Goal: Obtain resource: Download file/media

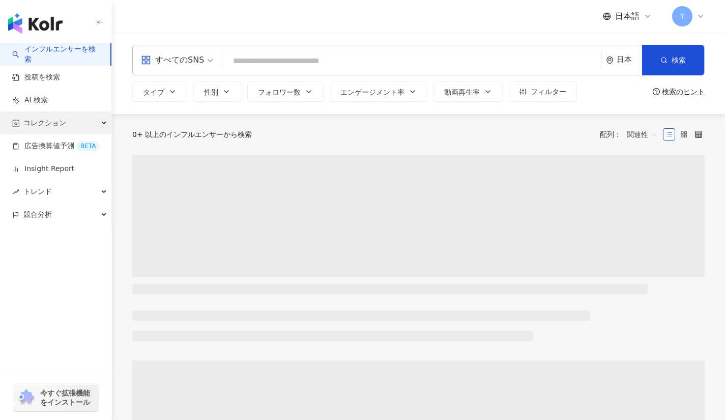
click at [40, 129] on span "コレクション" at bounding box center [44, 122] width 43 height 23
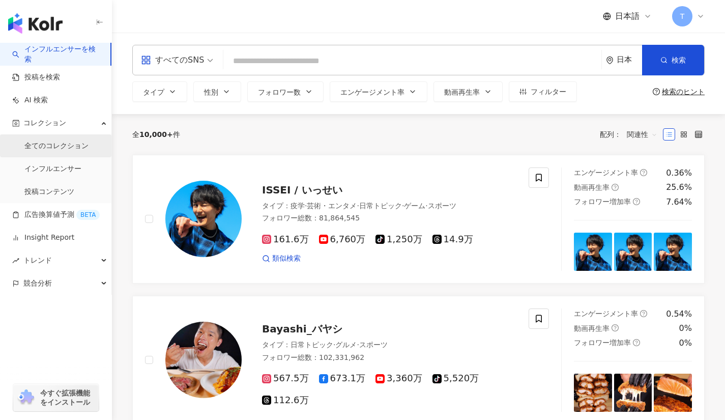
click at [89, 144] on link "全てのコレクション" at bounding box center [56, 146] width 64 height 10
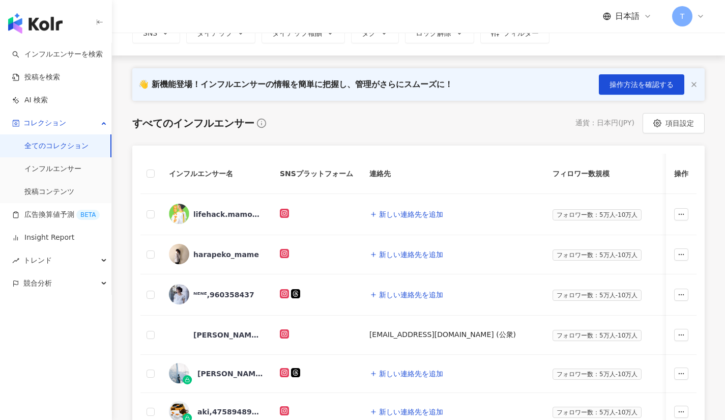
scroll to position [115, 0]
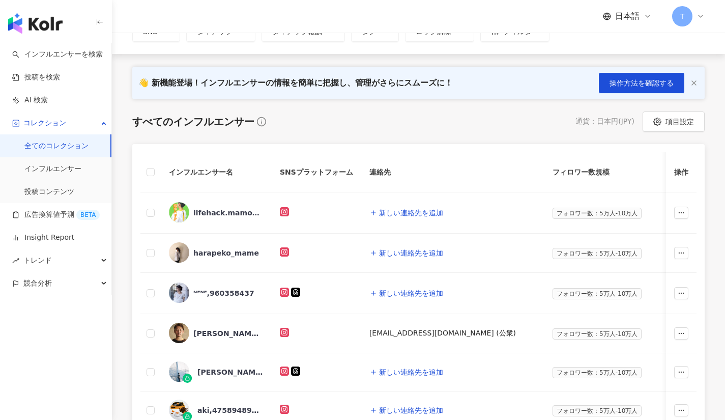
click at [89, 145] on link "全てのコレクション" at bounding box center [56, 146] width 64 height 10
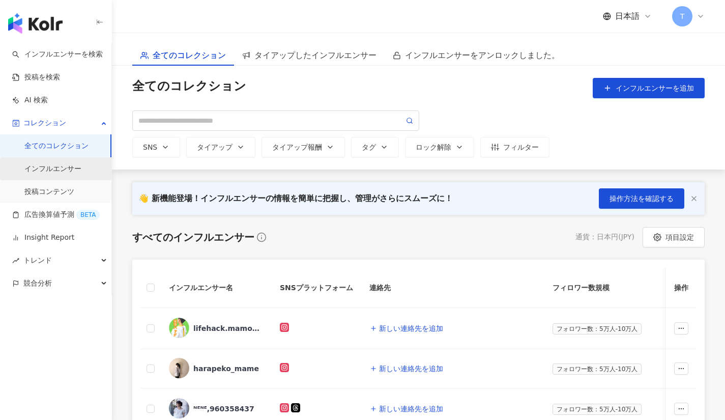
click at [81, 171] on link "インフルエンサー" at bounding box center [52, 169] width 57 height 10
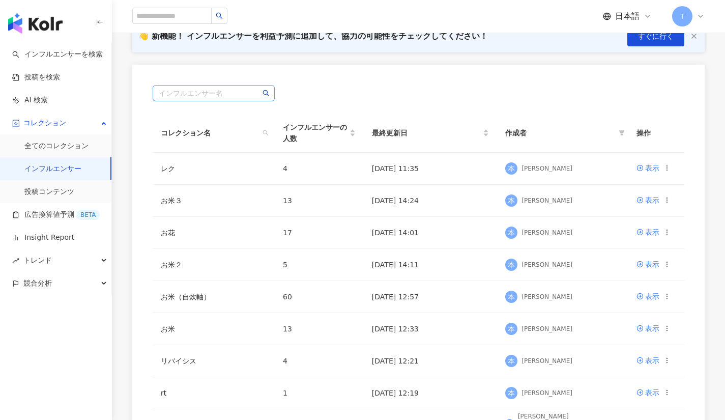
scroll to position [167, 0]
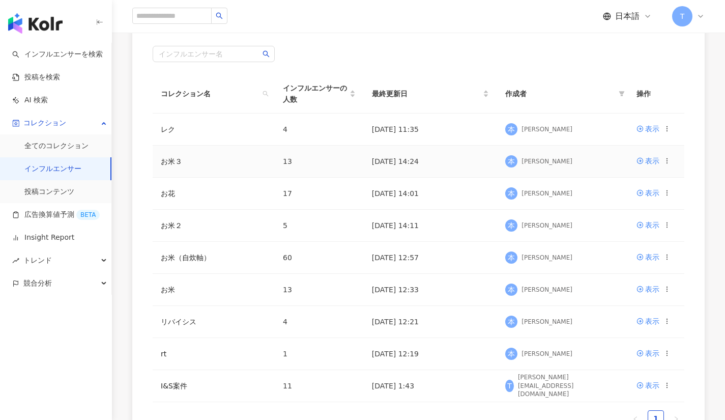
click at [451, 163] on td "[DATE] 14:24" at bounding box center [430, 161] width 133 height 32
click at [385, 156] on td "[DATE] 14:24" at bounding box center [430, 161] width 133 height 32
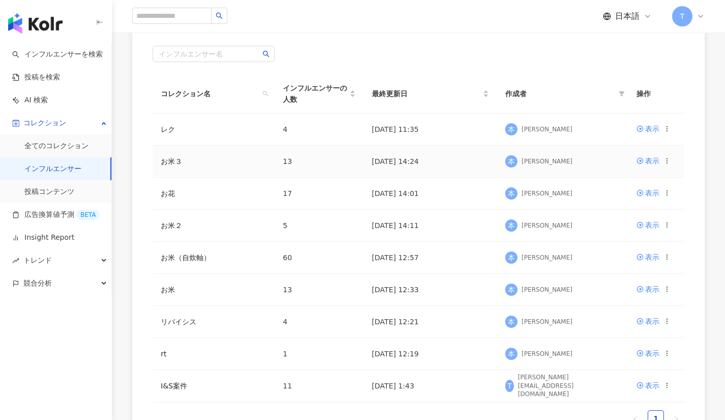
click at [330, 169] on td "13" at bounding box center [319, 161] width 89 height 32
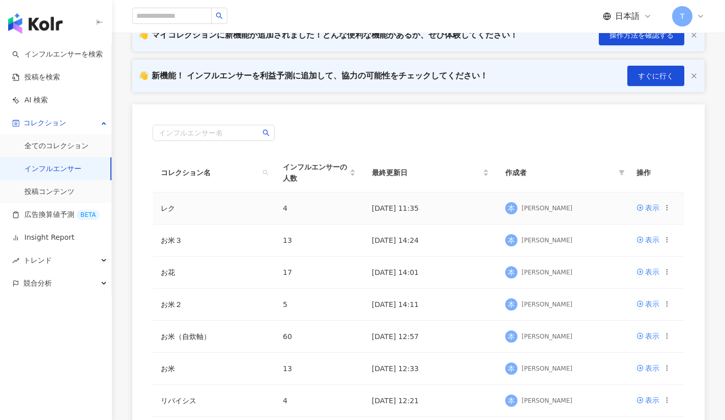
scroll to position [97, 0]
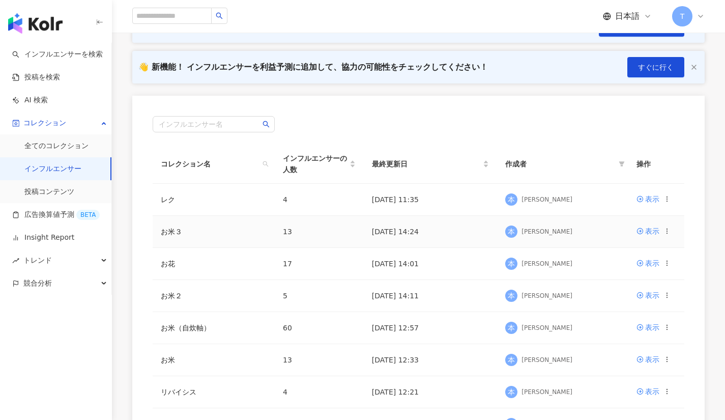
click at [265, 232] on td "お米３" at bounding box center [214, 232] width 122 height 32
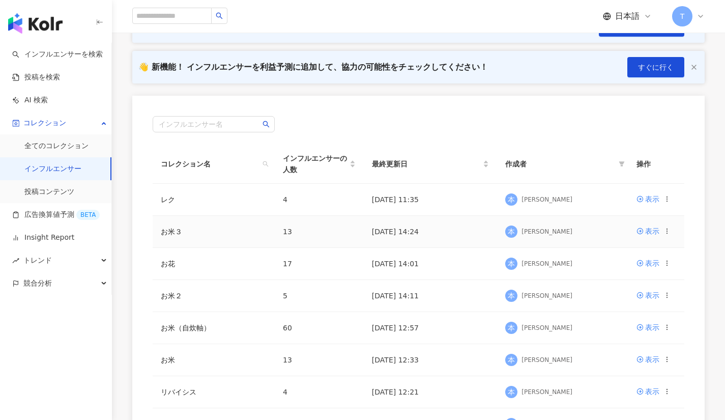
click at [265, 232] on td "お米３" at bounding box center [214, 232] width 122 height 32
click at [479, 244] on td "[DATE] 14:24" at bounding box center [430, 232] width 133 height 32
click at [414, 231] on td "[DATE] 14:24" at bounding box center [430, 232] width 133 height 32
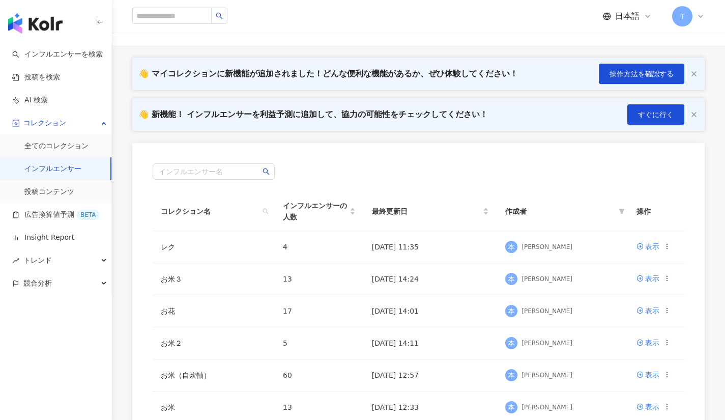
scroll to position [50, 0]
click at [331, 293] on td "13" at bounding box center [319, 278] width 89 height 32
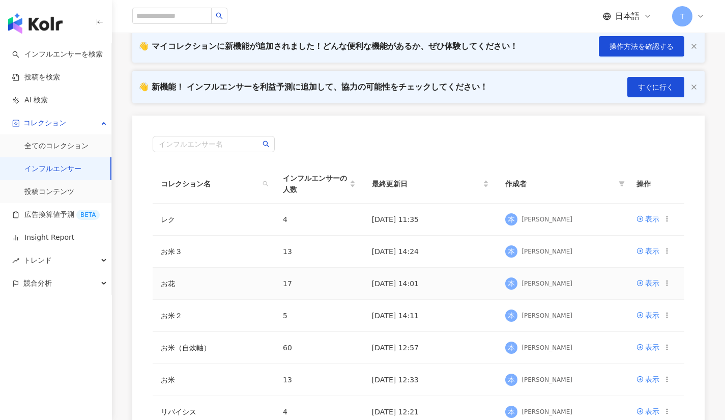
scroll to position [77, 0]
click at [646, 247] on div "表示" at bounding box center [652, 250] width 14 height 11
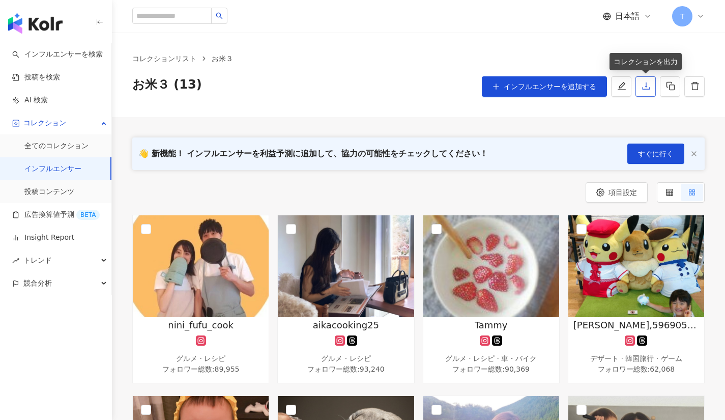
click at [649, 86] on icon "download" at bounding box center [645, 85] width 9 height 9
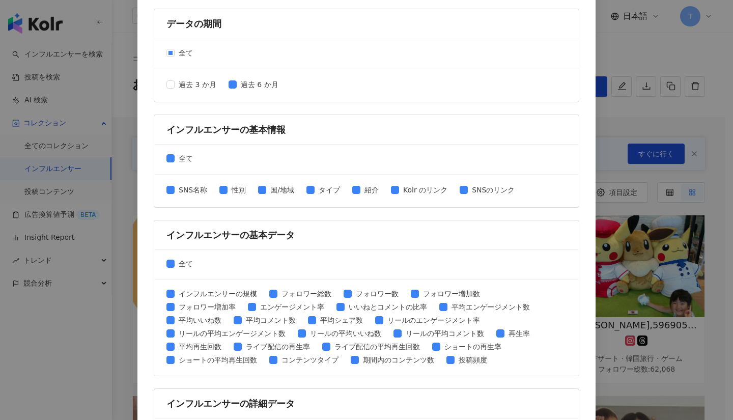
scroll to position [410, 0]
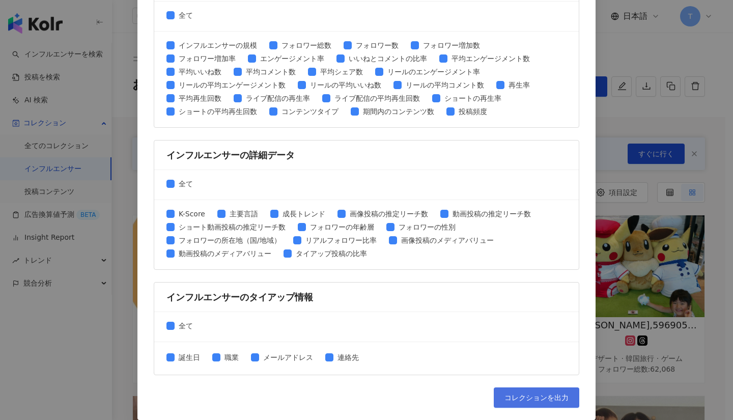
click at [510, 401] on span "コレクションを出力" at bounding box center [536, 397] width 64 height 8
